Goal: Transaction & Acquisition: Purchase product/service

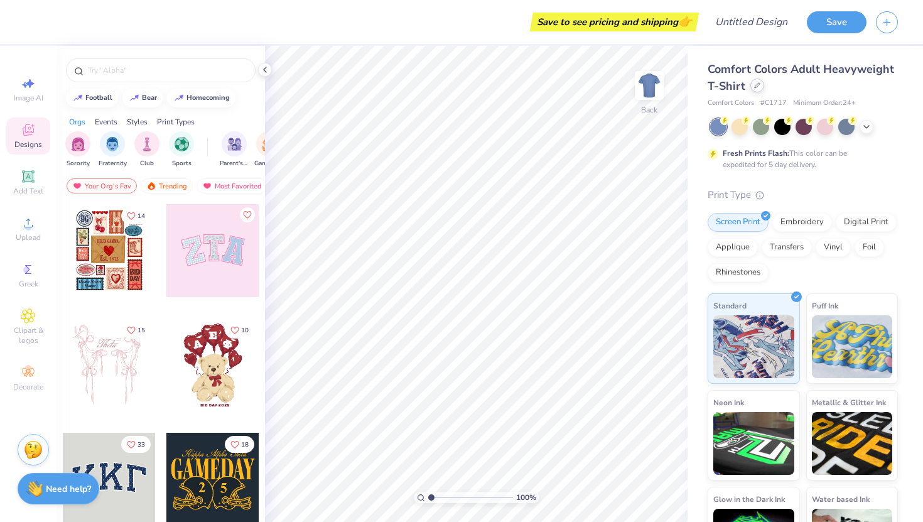
click at [755, 87] on icon at bounding box center [757, 85] width 6 height 6
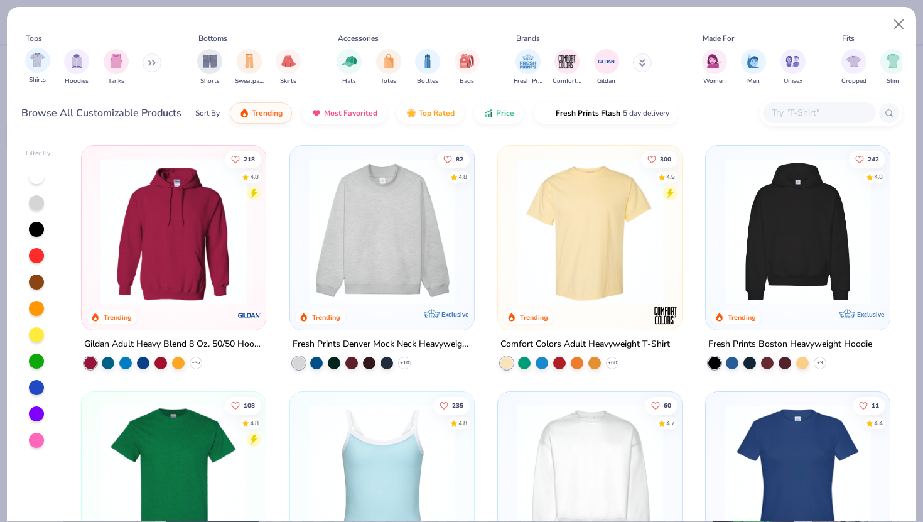
click at [41, 74] on div "Shirts" at bounding box center [37, 66] width 25 height 37
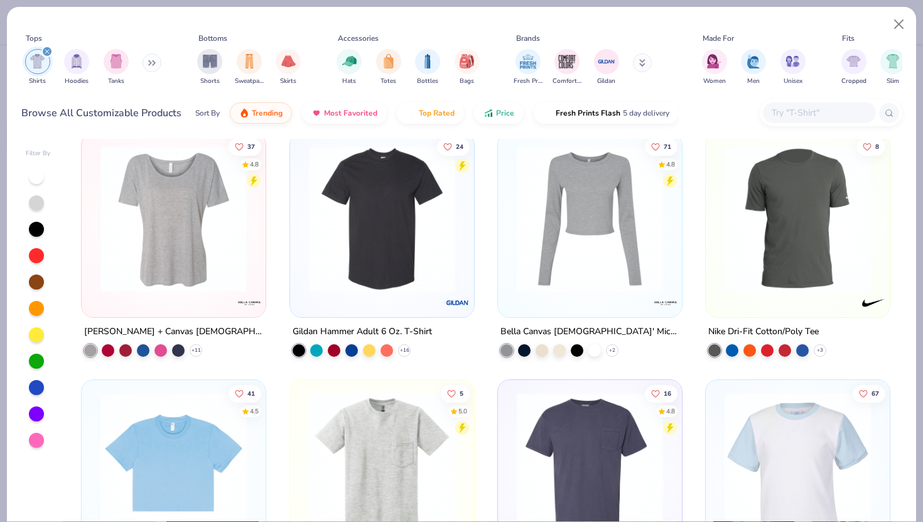
scroll to position [1238, 0]
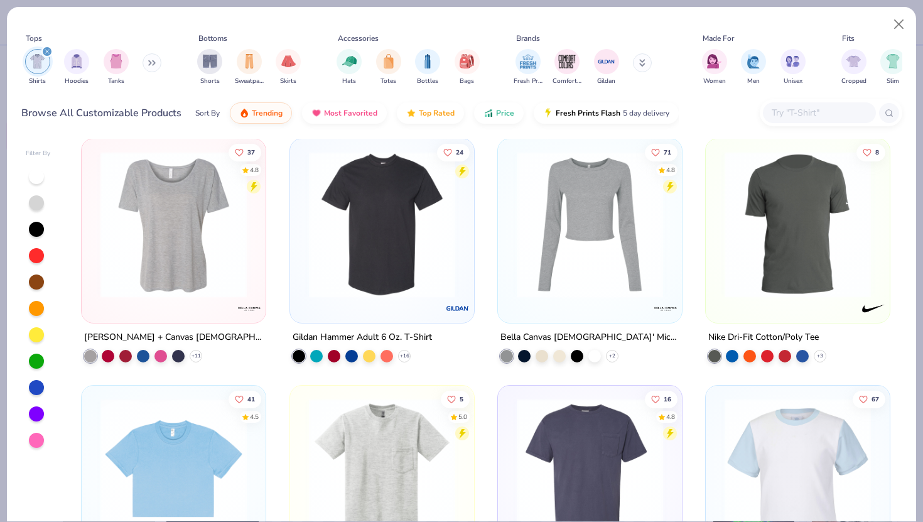
click at [773, 208] on img at bounding box center [797, 224] width 159 height 146
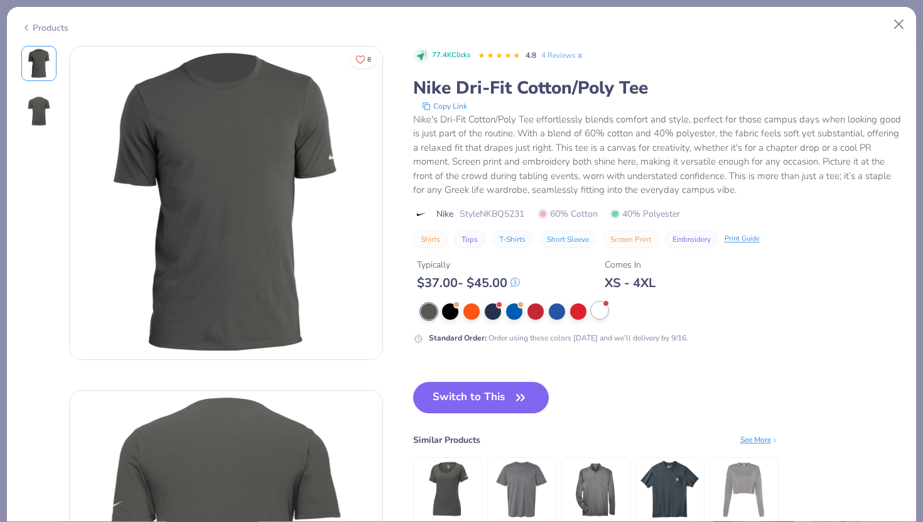
click at [600, 311] on div at bounding box center [599, 310] width 16 height 16
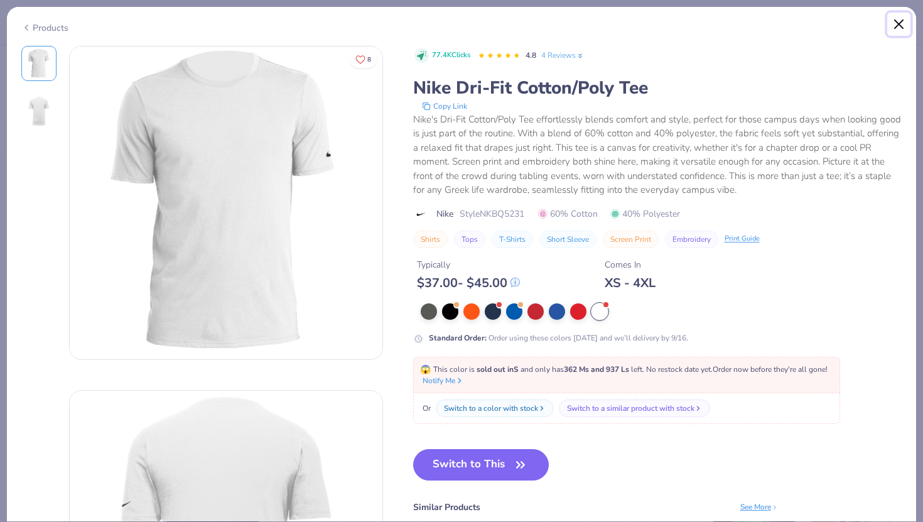
click at [897, 29] on button "Close" at bounding box center [899, 25] width 24 height 24
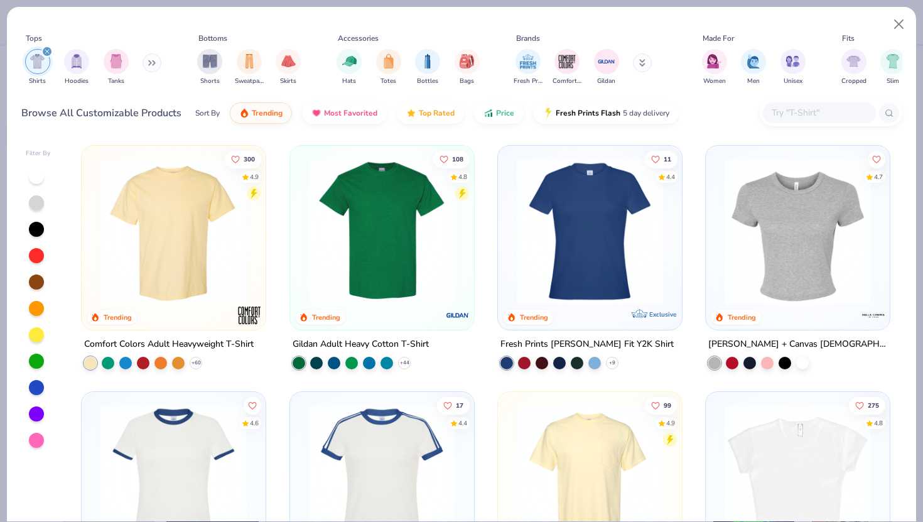
click at [810, 105] on div at bounding box center [819, 112] width 113 height 21
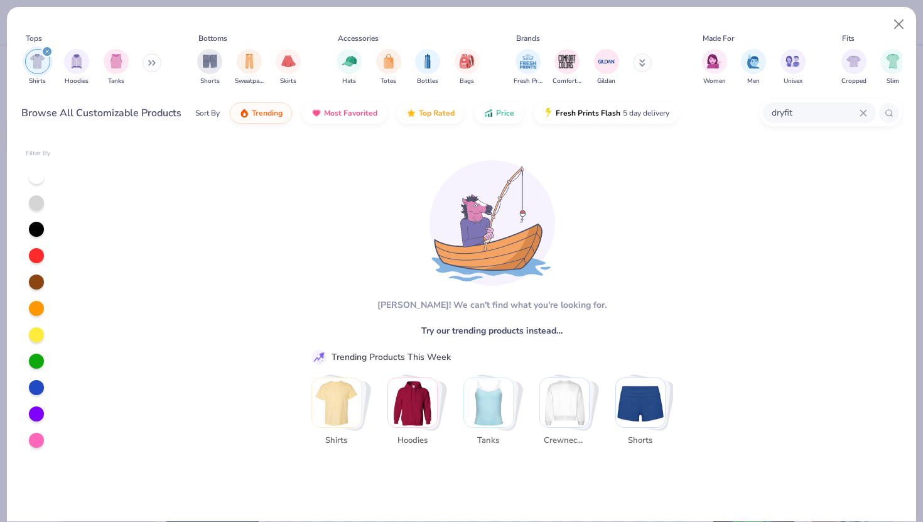
type input "dryfit"
click at [863, 112] on icon at bounding box center [863, 113] width 6 height 6
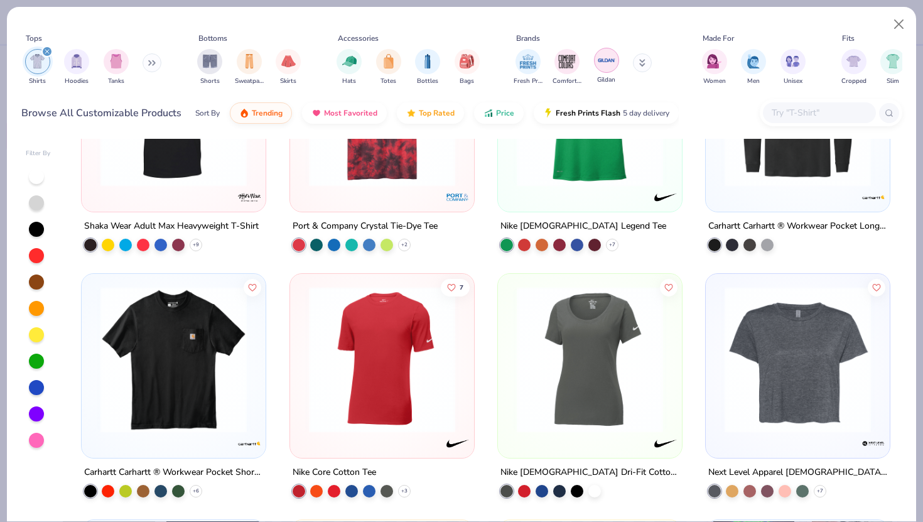
scroll to position [5741, 0]
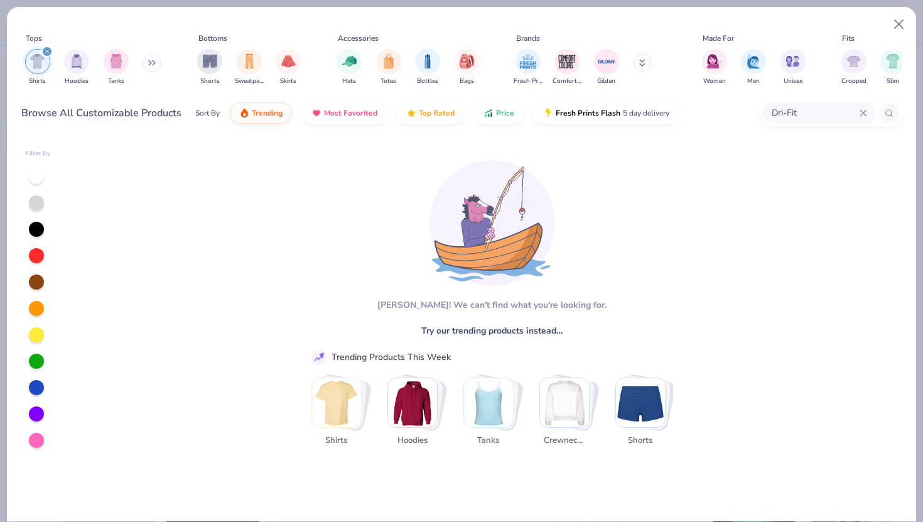
type input "Dri-Fit"
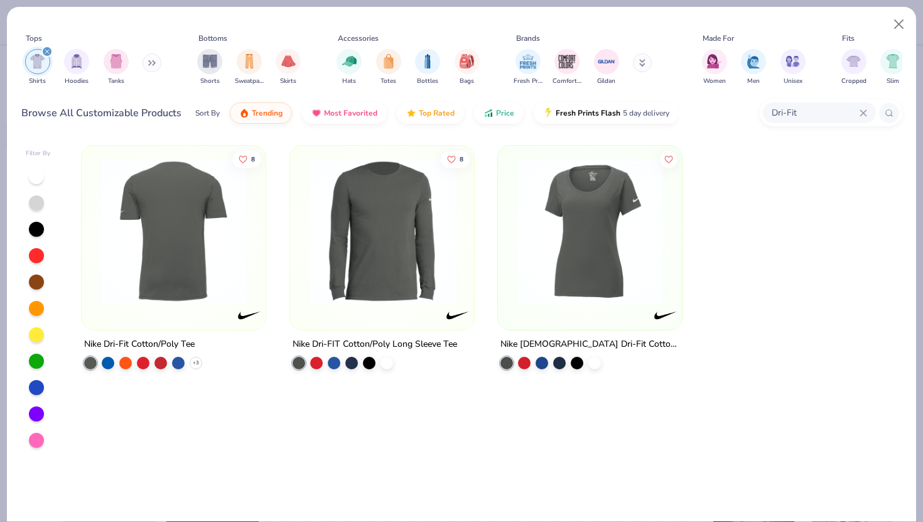
click at [193, 251] on img at bounding box center [173, 231] width 159 height 146
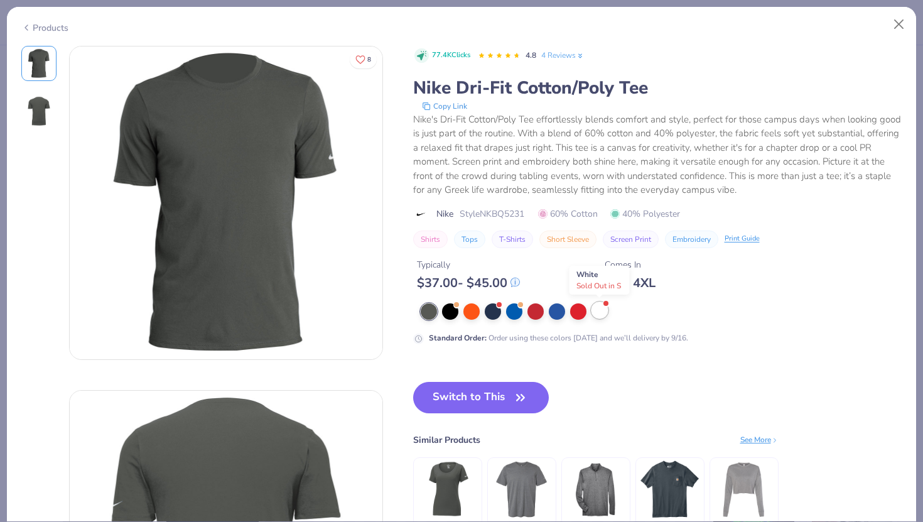
click at [600, 309] on div at bounding box center [599, 310] width 16 height 16
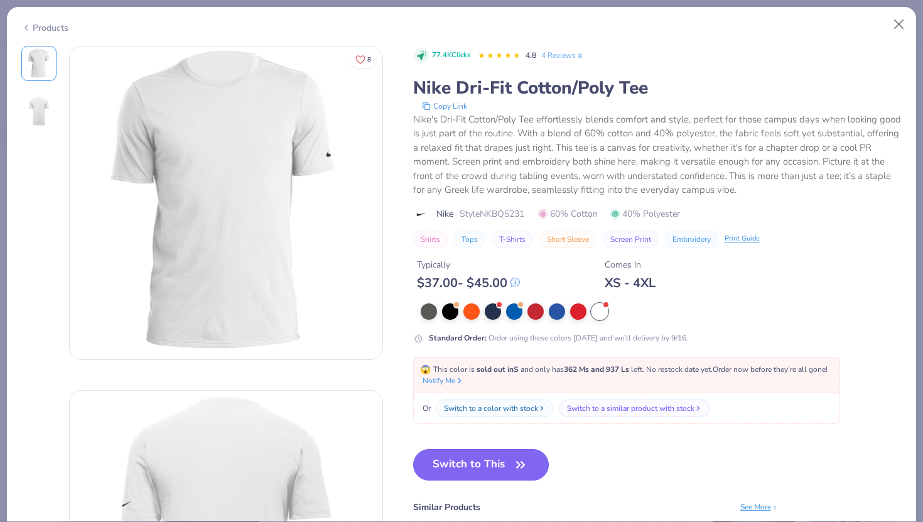
click at [455, 458] on button "Switch to This" at bounding box center [481, 464] width 136 height 31
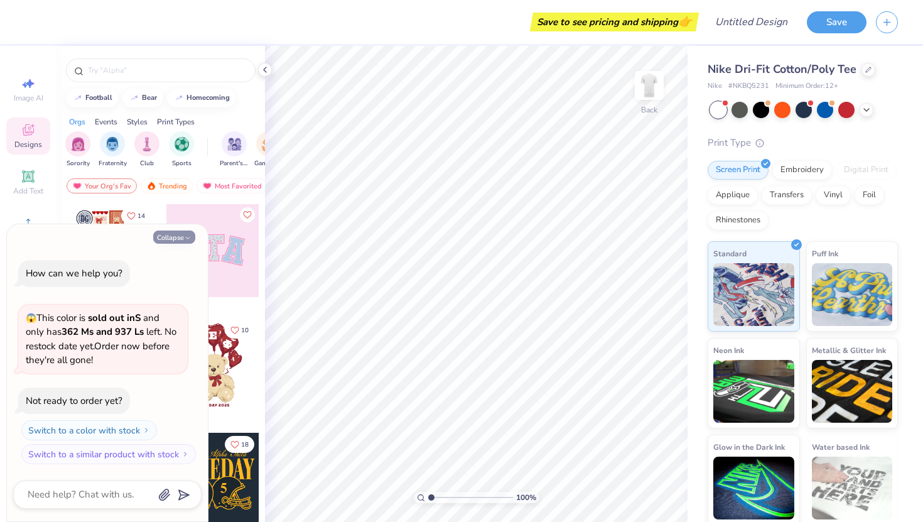
click at [176, 232] on button "Collapse" at bounding box center [174, 236] width 42 height 13
type textarea "x"
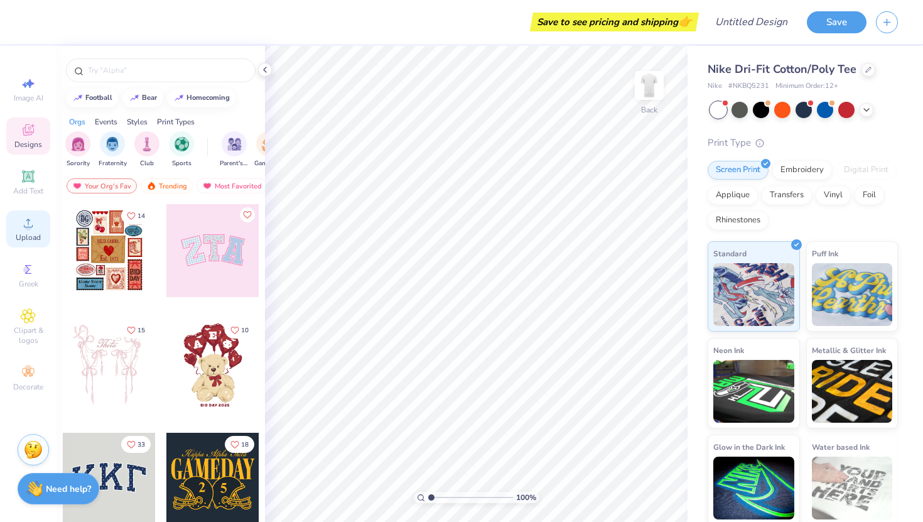
click at [24, 231] on div "Upload" at bounding box center [28, 228] width 44 height 37
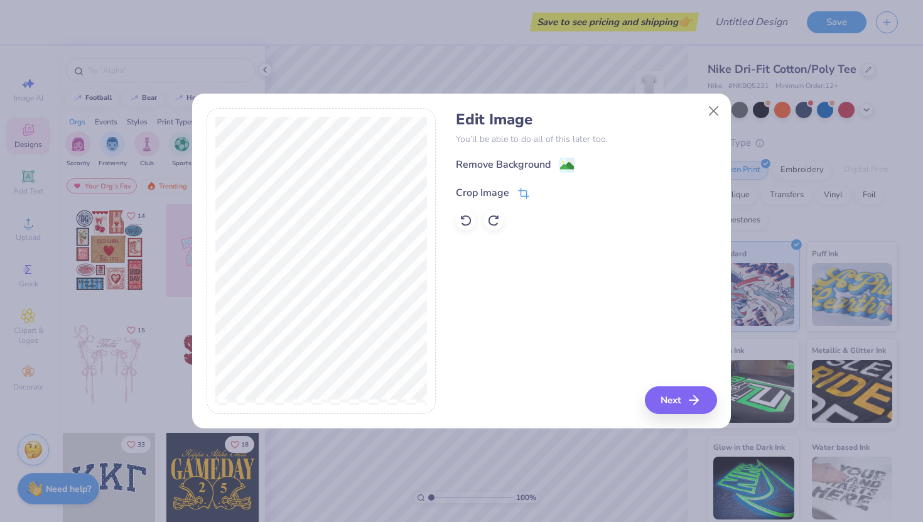
click at [522, 191] on icon at bounding box center [523, 195] width 8 height 8
click at [545, 193] on icon at bounding box center [545, 192] width 8 height 8
click at [572, 166] on image at bounding box center [567, 167] width 14 height 14
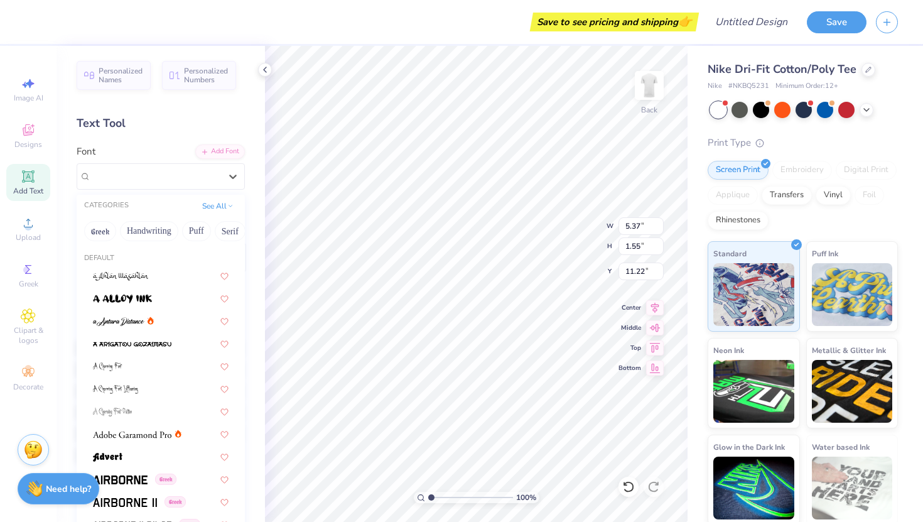
scroll to position [2, 2]
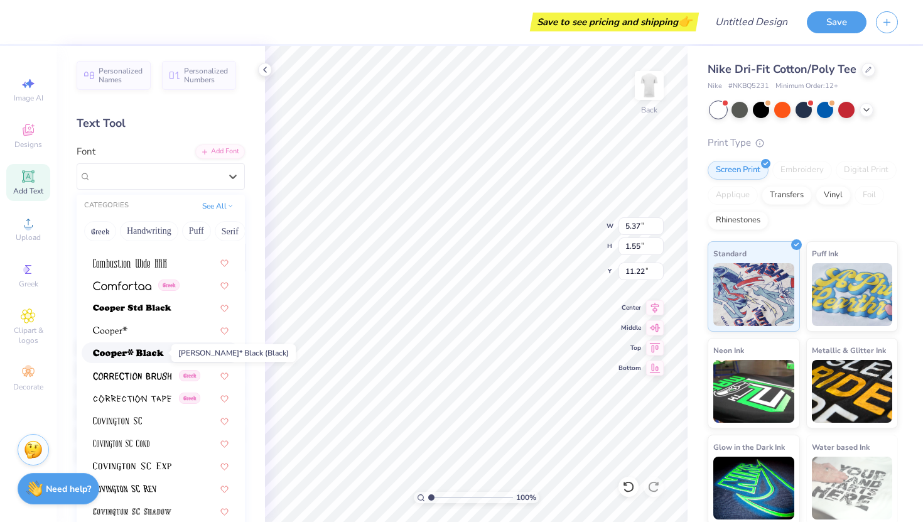
click at [151, 354] on img at bounding box center [128, 353] width 71 height 9
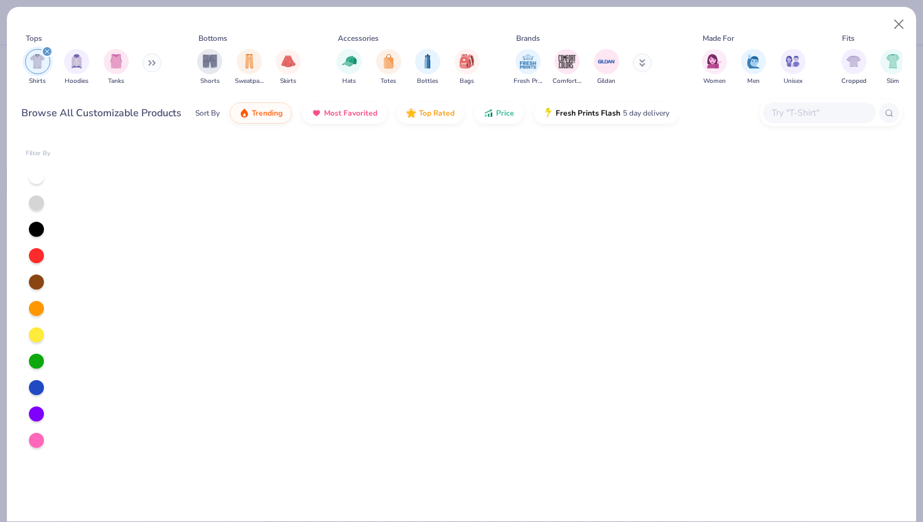
scroll to position [5571, 0]
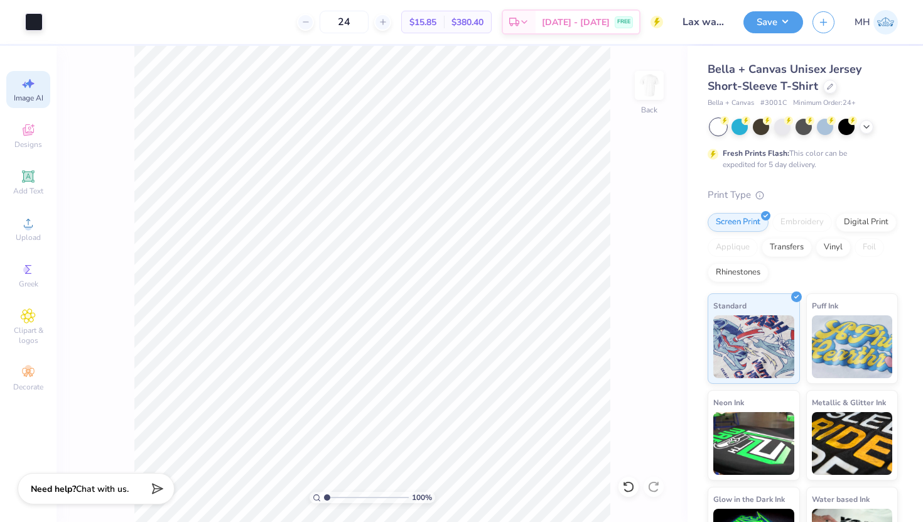
select select "4"
